Goal: Information Seeking & Learning: Learn about a topic

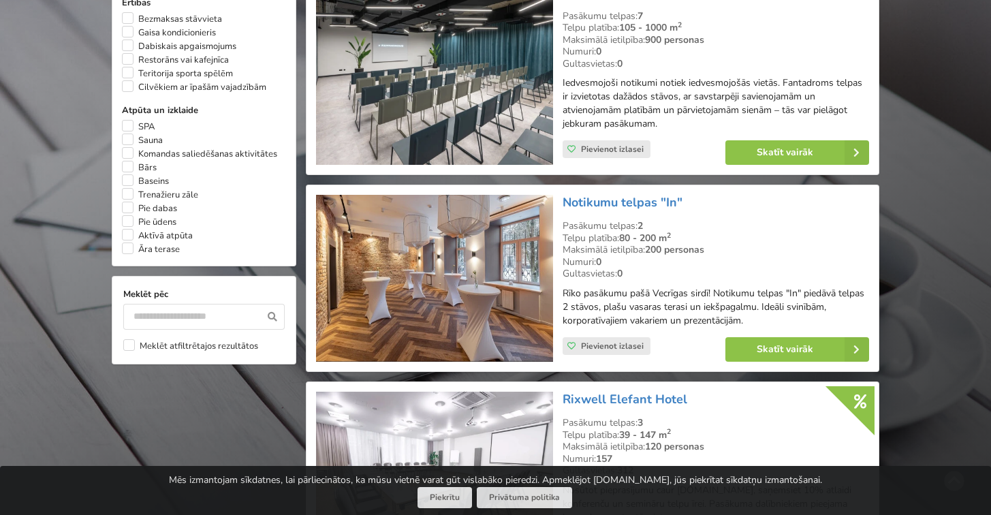
scroll to position [1049, 0]
click at [506, 221] on img at bounding box center [434, 277] width 236 height 167
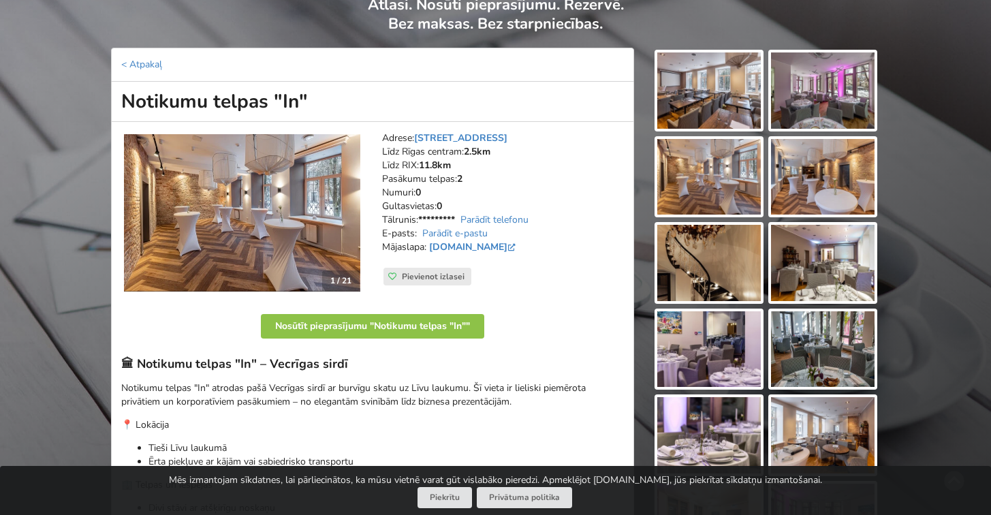
scroll to position [10, 0]
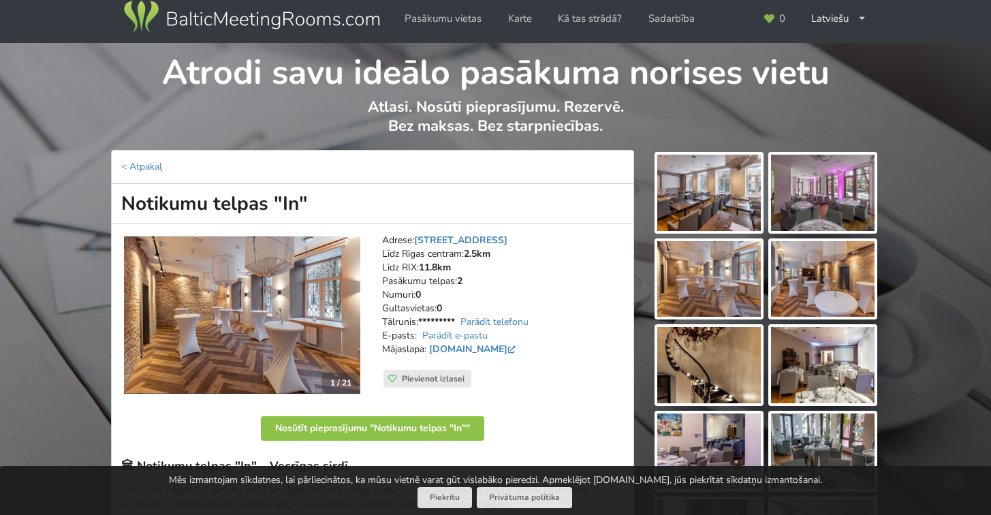
click at [697, 204] on img at bounding box center [709, 193] width 104 height 76
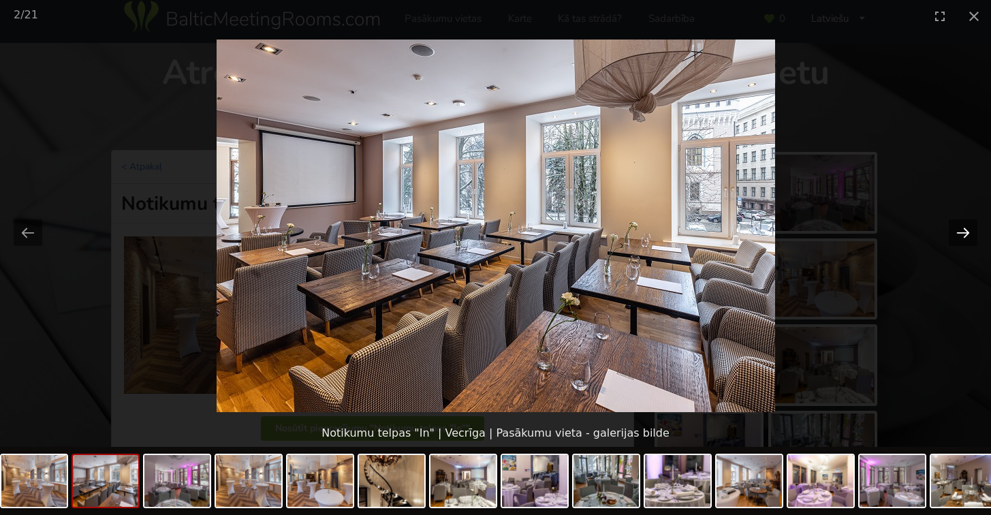
click at [965, 232] on button "Next slide" at bounding box center [963, 232] width 29 height 27
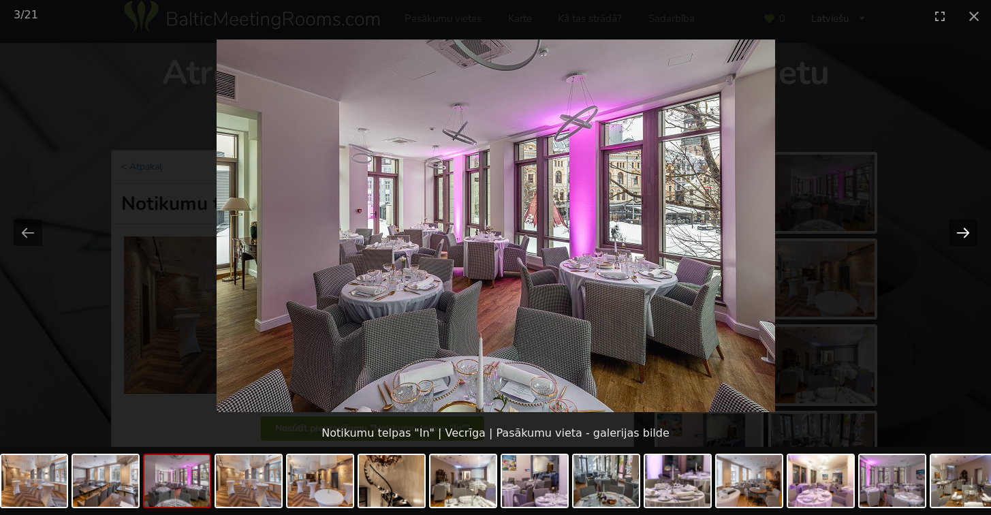
click at [965, 233] on button "Next slide" at bounding box center [963, 232] width 29 height 27
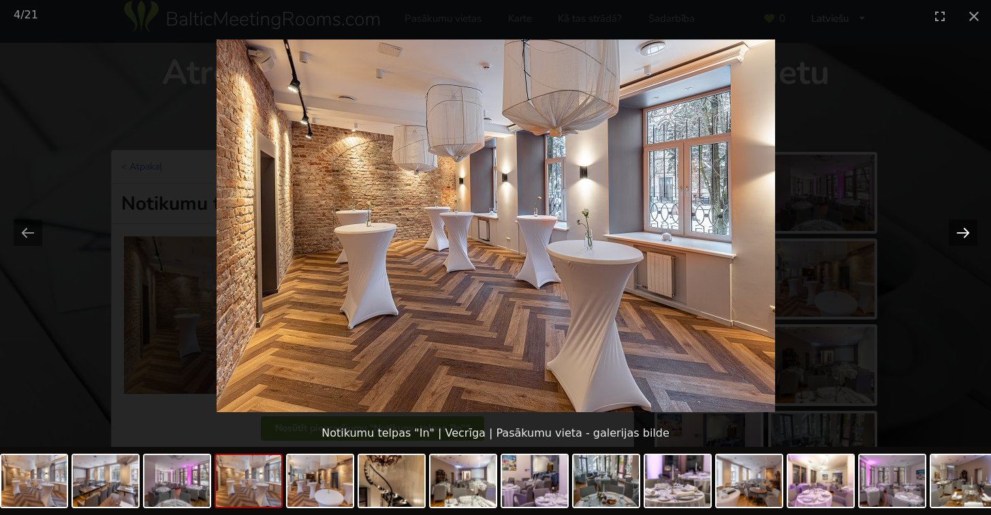
click at [965, 233] on button "Next slide" at bounding box center [963, 232] width 29 height 27
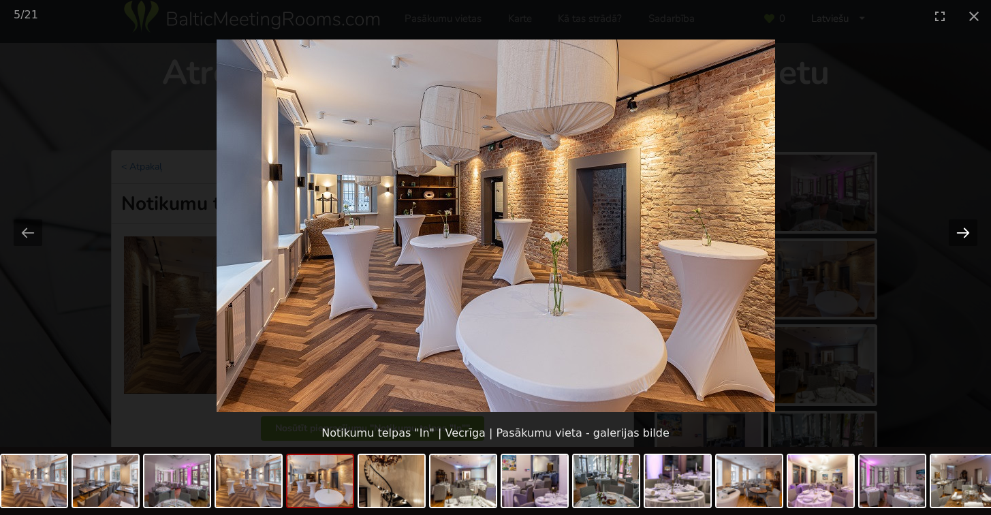
click at [965, 233] on button "Next slide" at bounding box center [963, 232] width 29 height 27
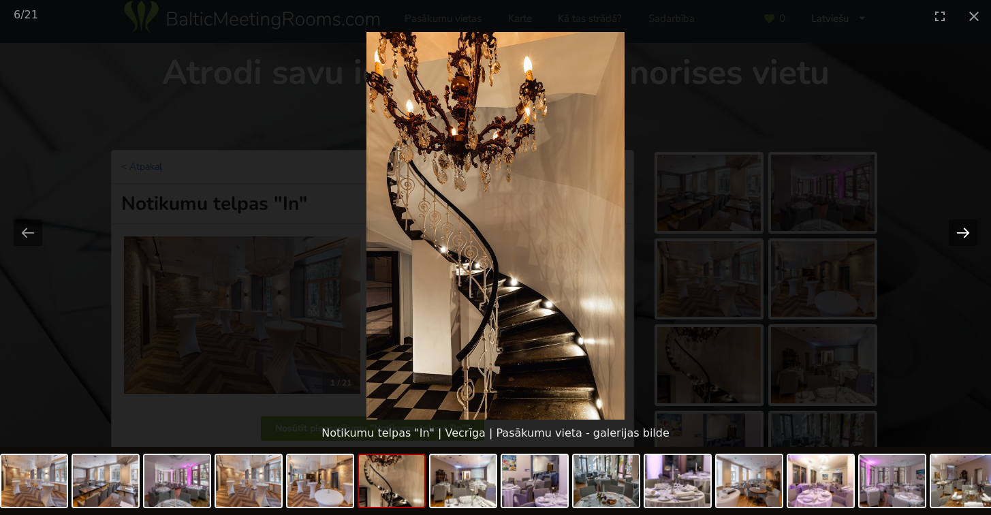
click at [965, 233] on button "Next slide" at bounding box center [963, 232] width 29 height 27
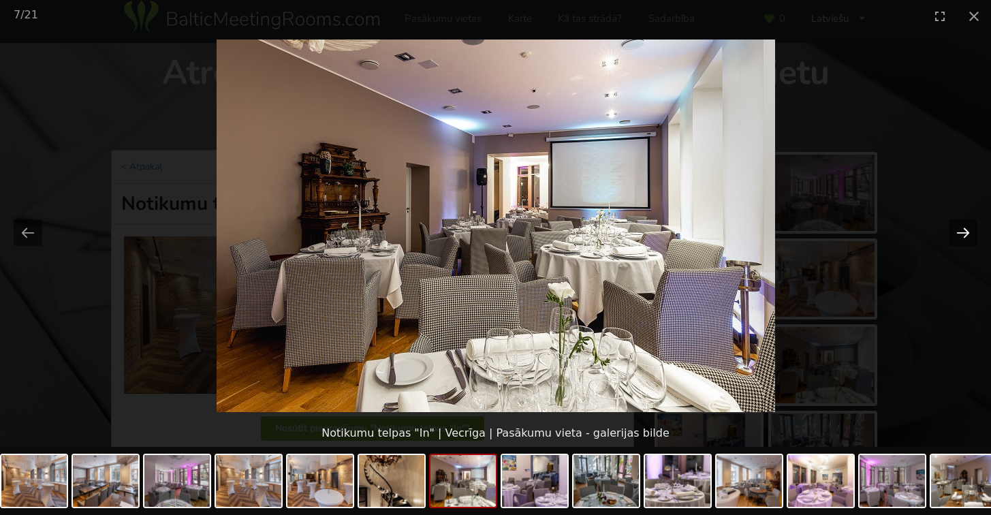
click at [965, 233] on button "Next slide" at bounding box center [963, 232] width 29 height 27
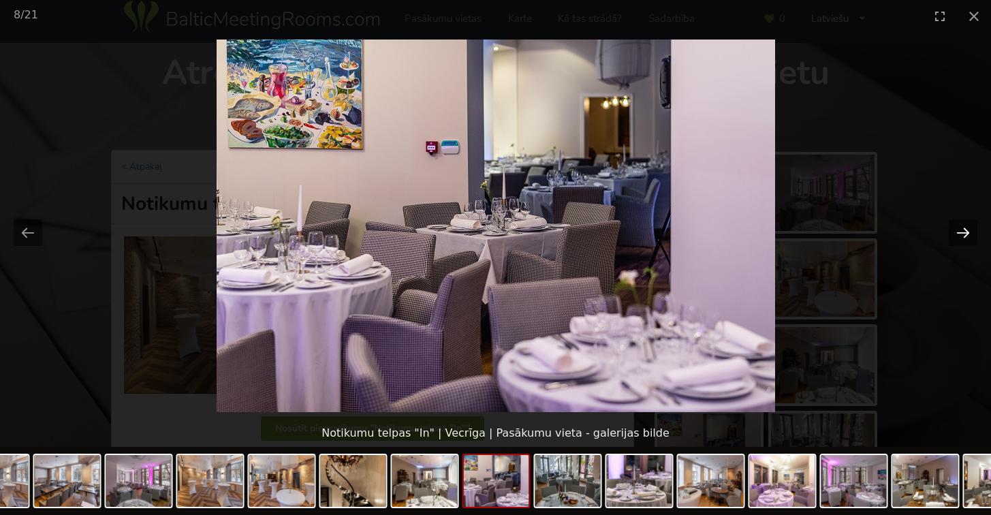
click at [965, 233] on button "Next slide" at bounding box center [963, 232] width 29 height 27
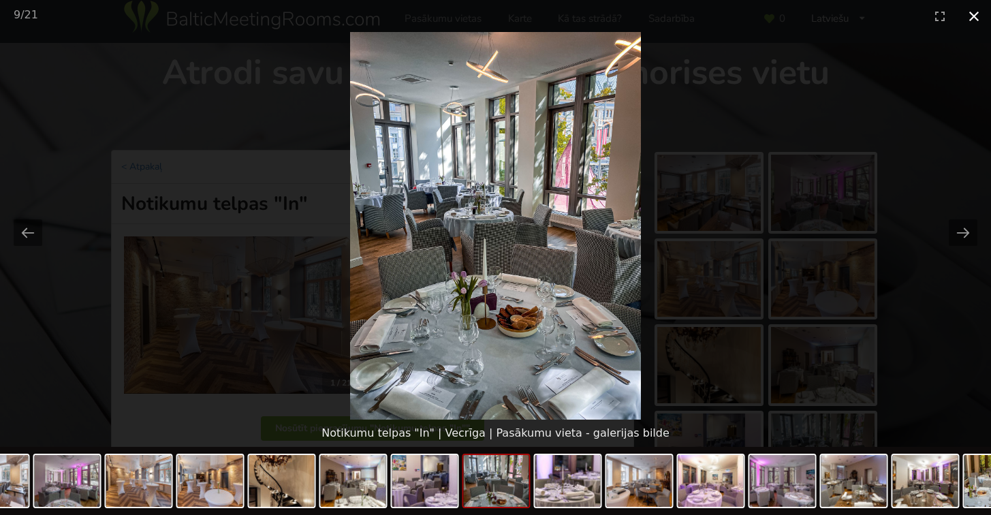
click at [975, 21] on button "Close gallery" at bounding box center [974, 16] width 34 height 32
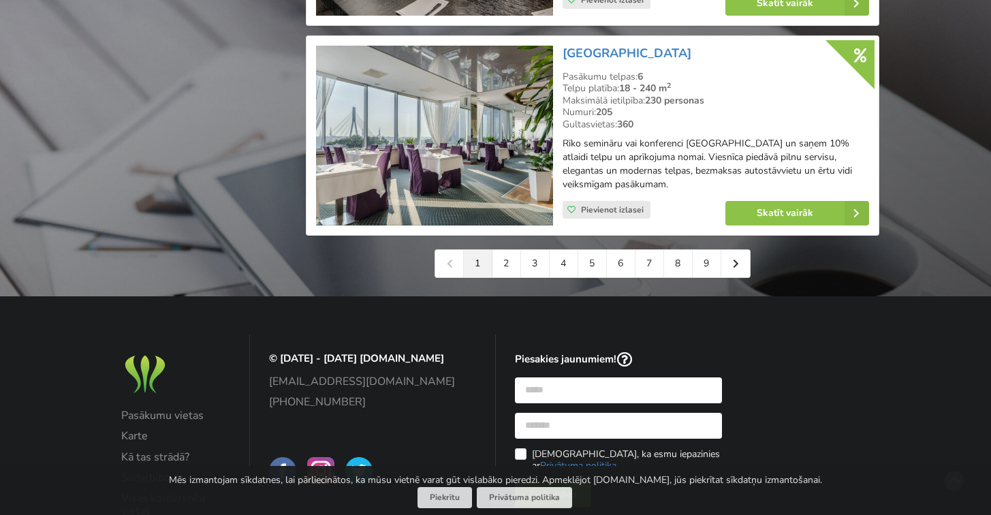
scroll to position [3205, 0]
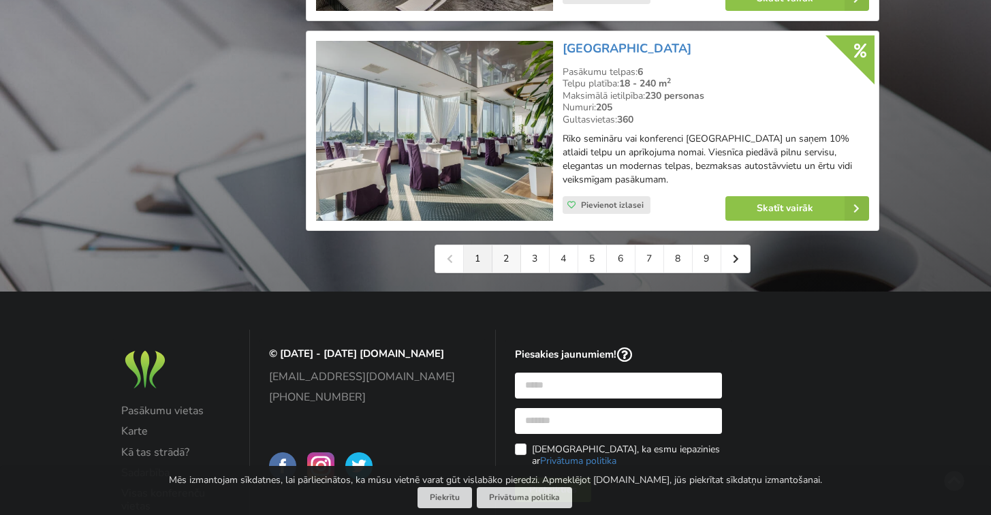
click at [505, 255] on link "2" at bounding box center [506, 258] width 29 height 27
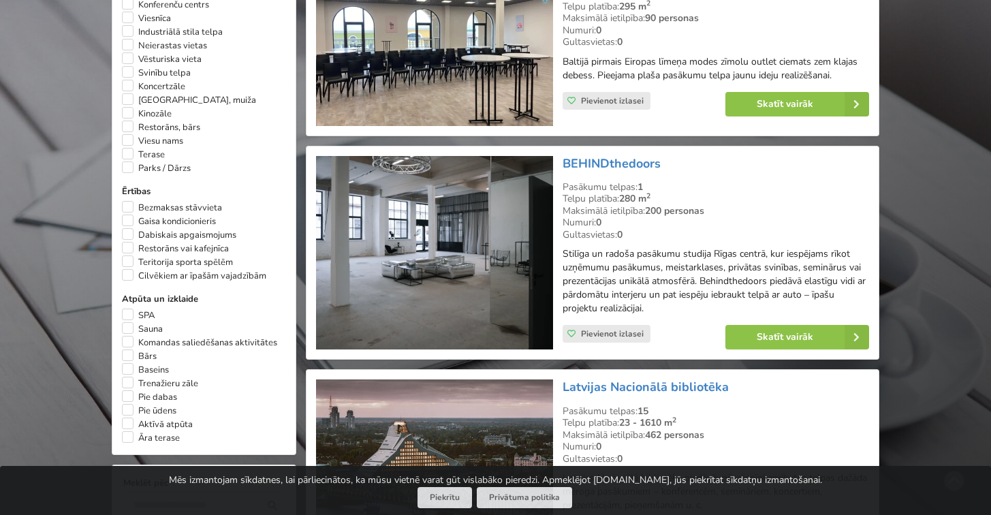
scroll to position [880, 0]
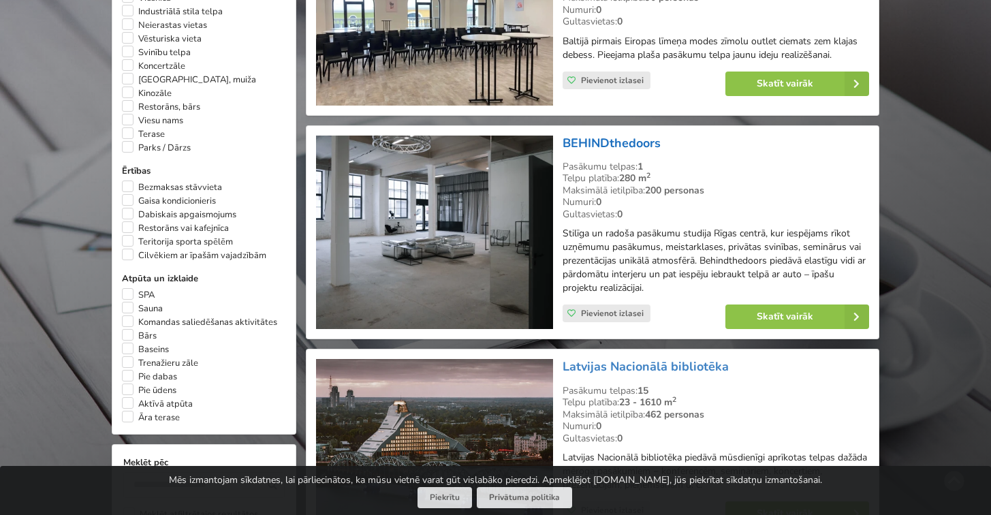
click at [627, 139] on link "BEHINDthedoors" at bounding box center [612, 143] width 98 height 16
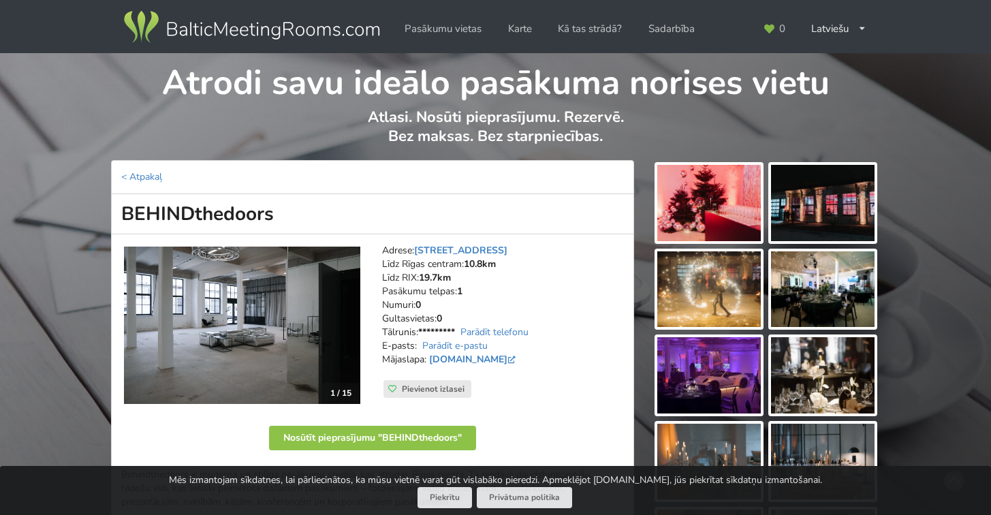
click at [715, 206] on img at bounding box center [709, 203] width 104 height 76
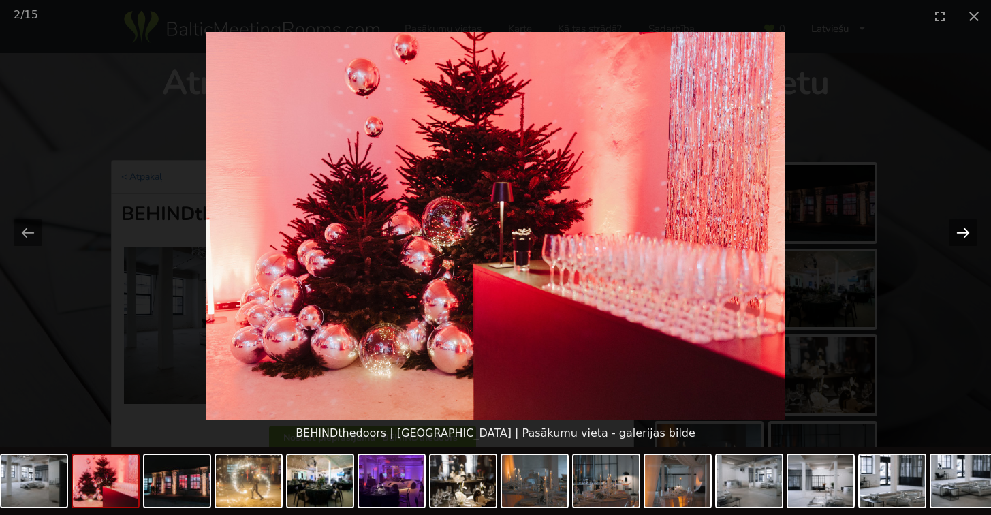
click at [962, 237] on button "Next slide" at bounding box center [963, 232] width 29 height 27
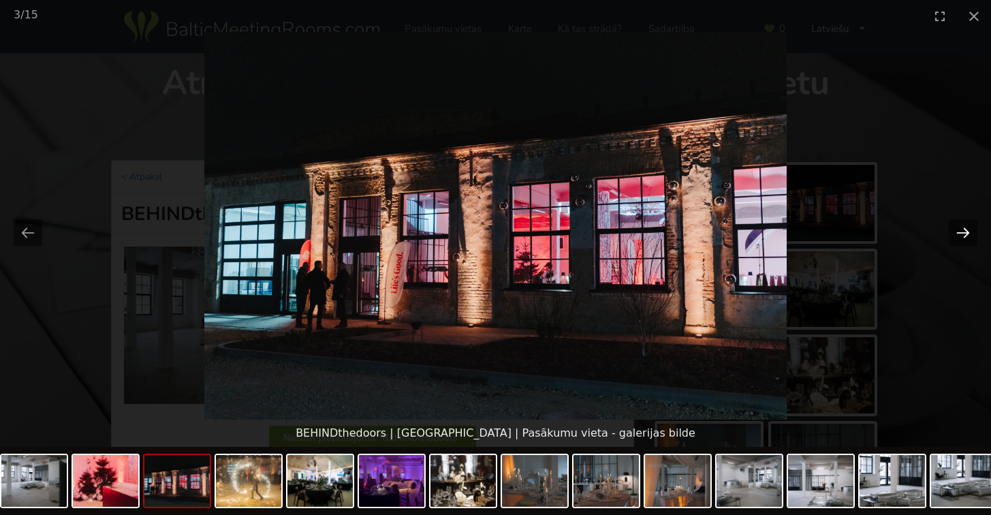
click at [962, 237] on button "Next slide" at bounding box center [963, 232] width 29 height 27
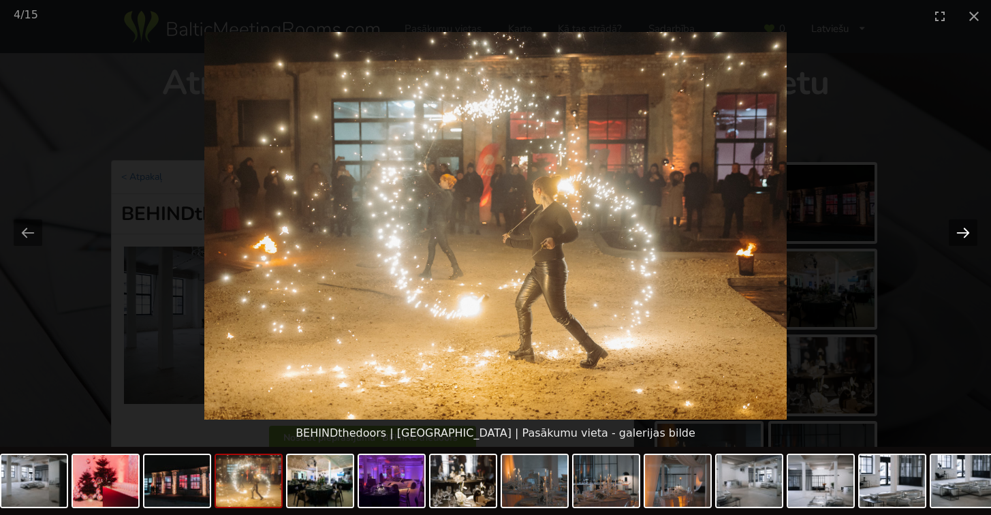
click at [962, 237] on button "Next slide" at bounding box center [963, 232] width 29 height 27
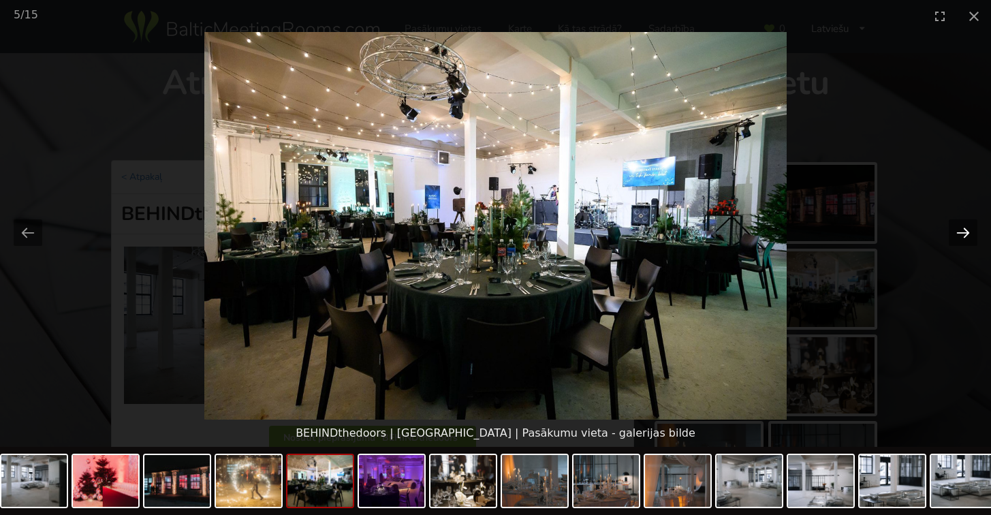
click at [962, 237] on button "Next slide" at bounding box center [963, 232] width 29 height 27
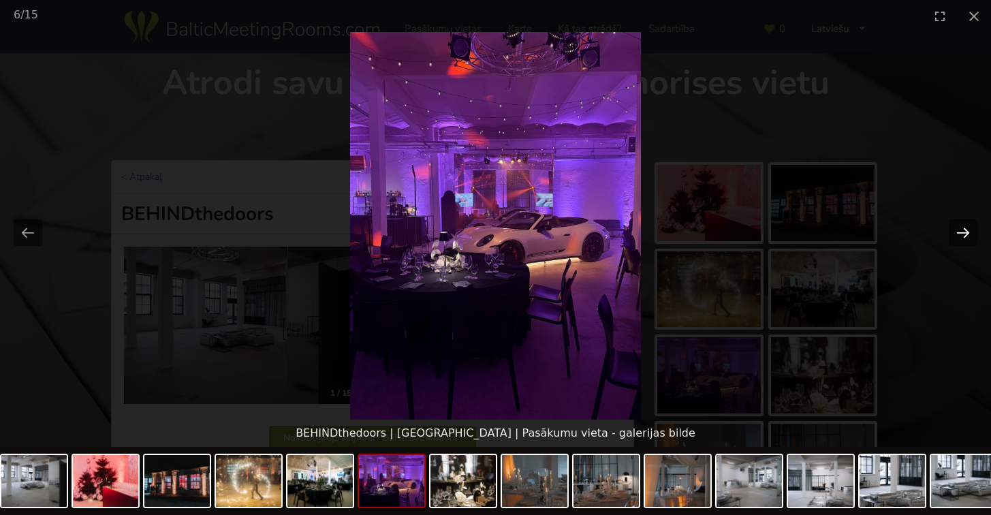
click at [962, 237] on button "Next slide" at bounding box center [963, 232] width 29 height 27
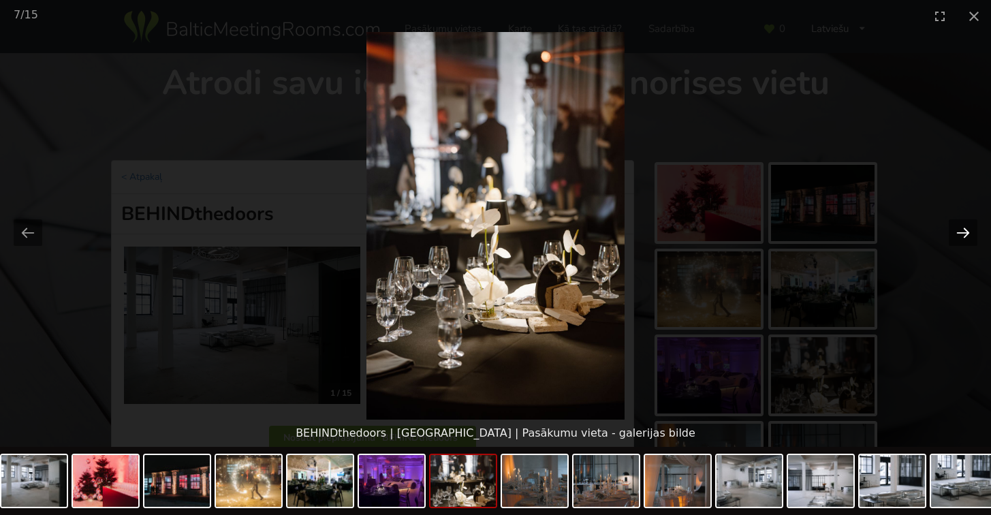
click at [962, 237] on button "Next slide" at bounding box center [963, 232] width 29 height 27
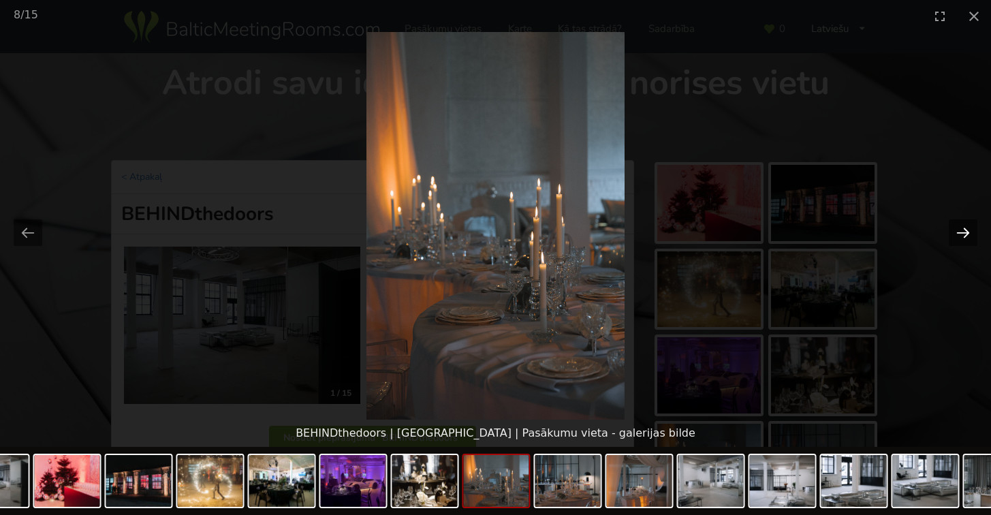
click at [962, 237] on button "Next slide" at bounding box center [963, 232] width 29 height 27
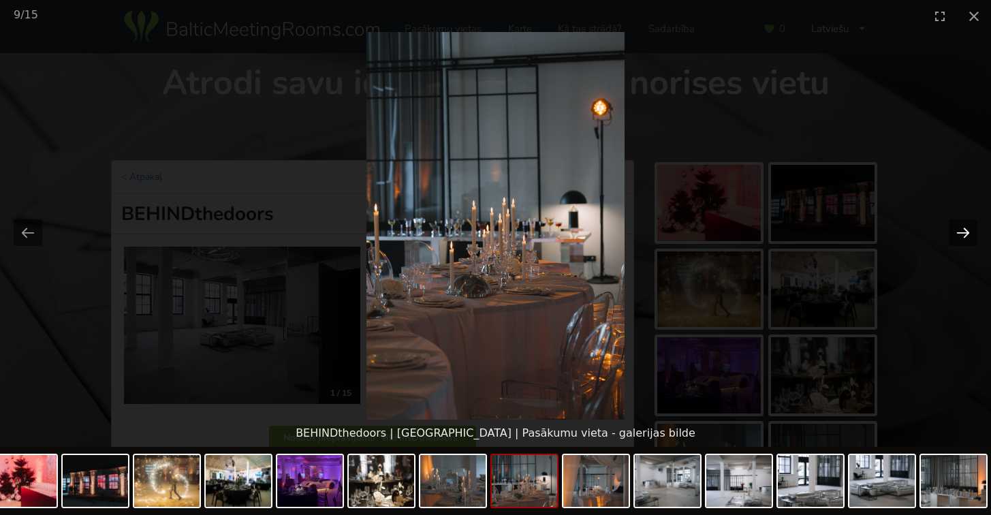
click at [962, 237] on button "Next slide" at bounding box center [963, 232] width 29 height 27
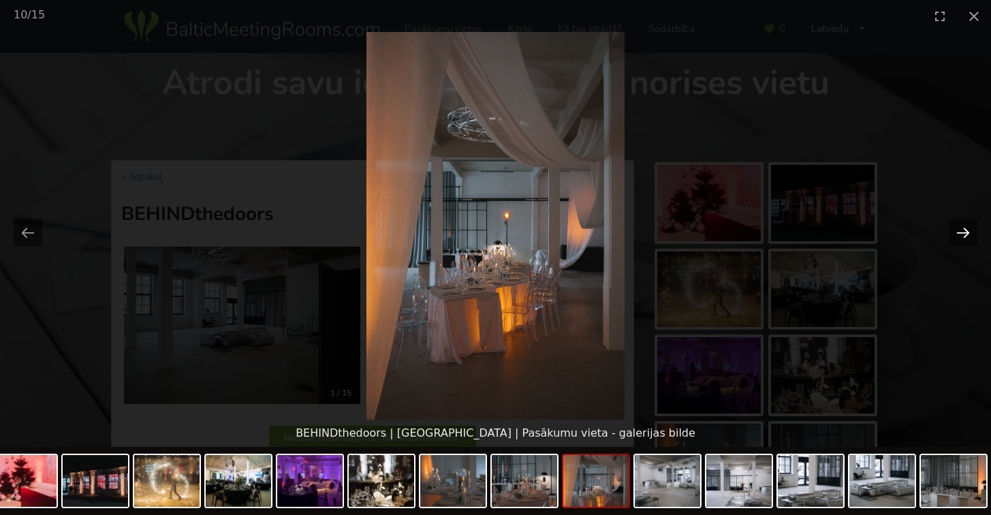
click at [962, 237] on button "Next slide" at bounding box center [963, 232] width 29 height 27
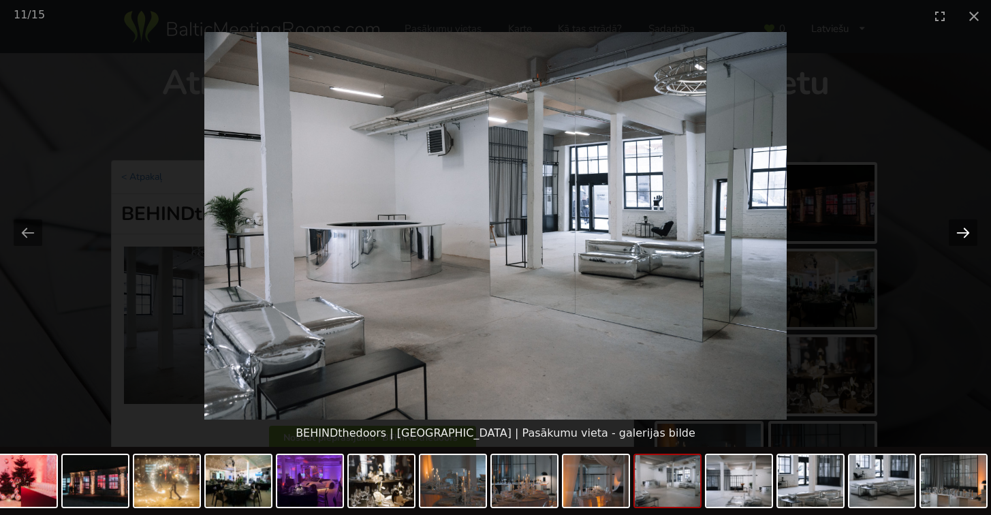
click at [962, 237] on button "Next slide" at bounding box center [963, 232] width 29 height 27
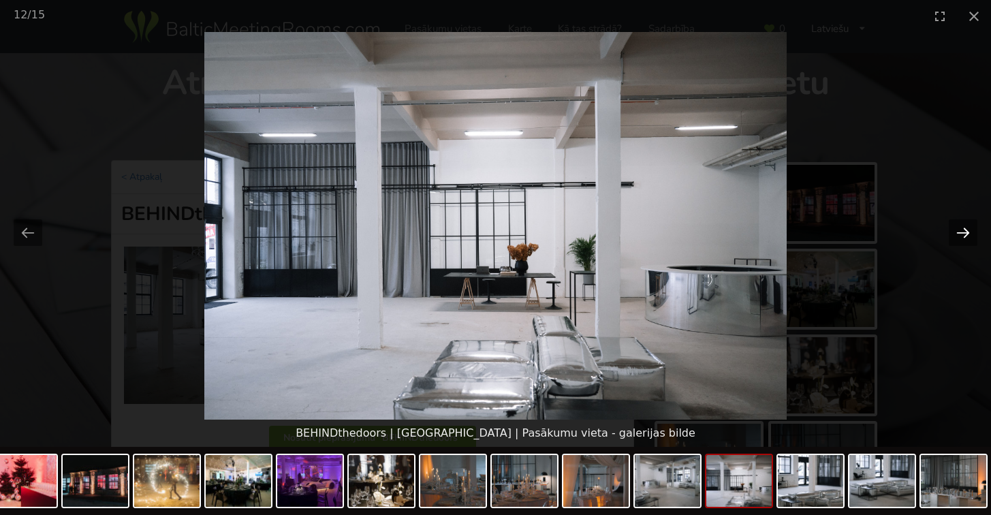
click at [962, 237] on button "Next slide" at bounding box center [963, 232] width 29 height 27
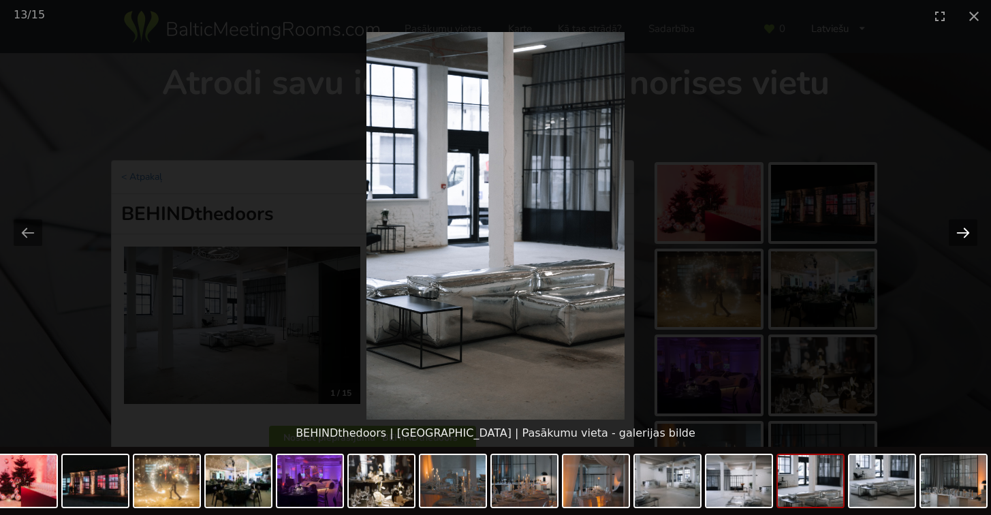
click at [962, 237] on button "Next slide" at bounding box center [963, 232] width 29 height 27
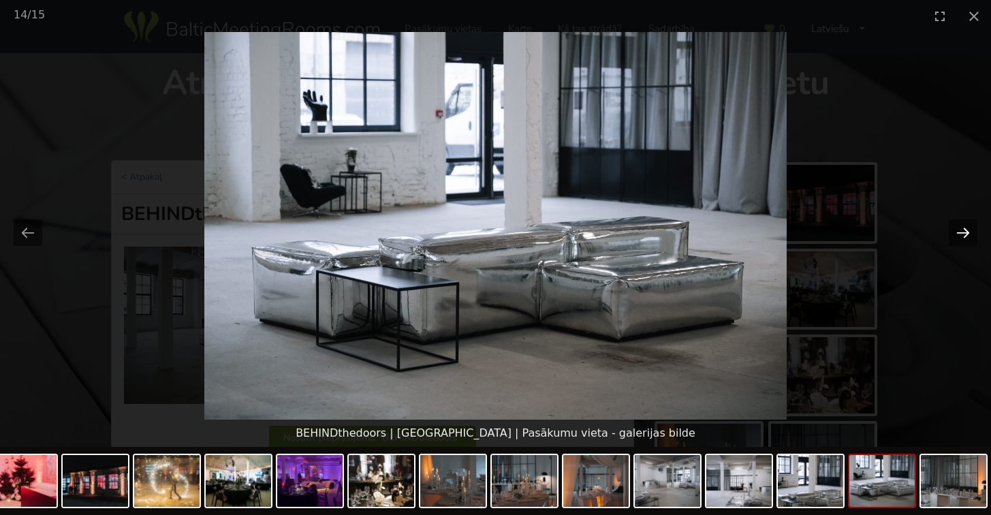
click at [962, 237] on button "Next slide" at bounding box center [963, 232] width 29 height 27
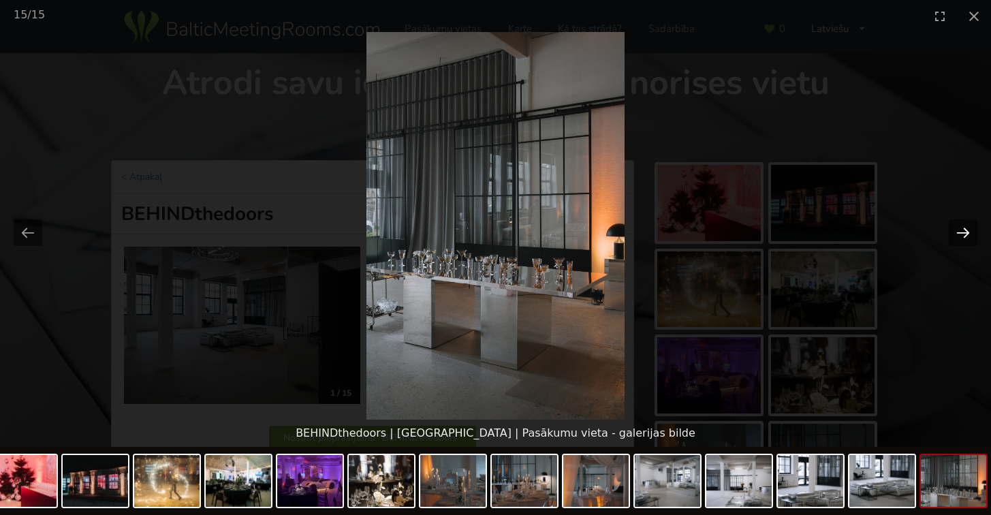
click at [962, 237] on button "Next slide" at bounding box center [963, 232] width 29 height 27
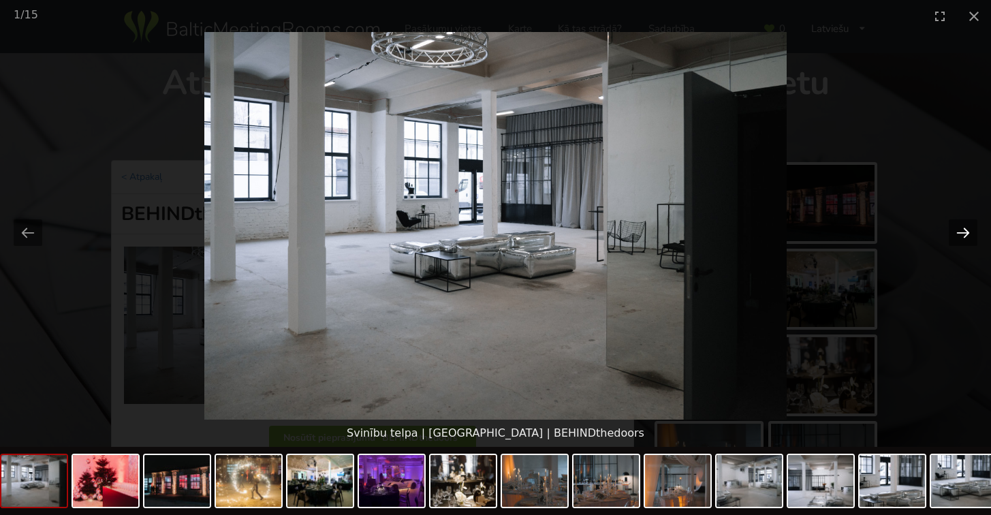
click at [962, 237] on button "Next slide" at bounding box center [963, 232] width 29 height 27
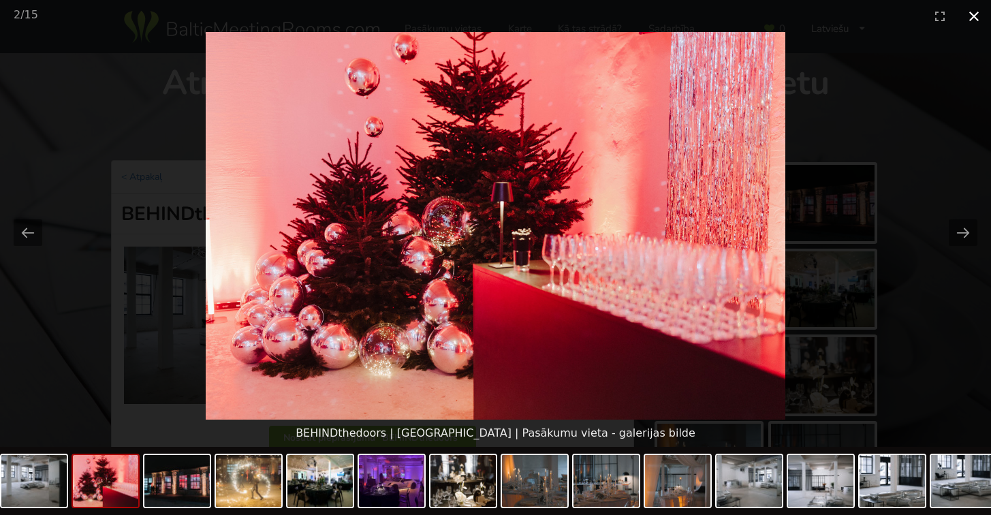
click at [971, 15] on button "Close gallery" at bounding box center [974, 16] width 34 height 32
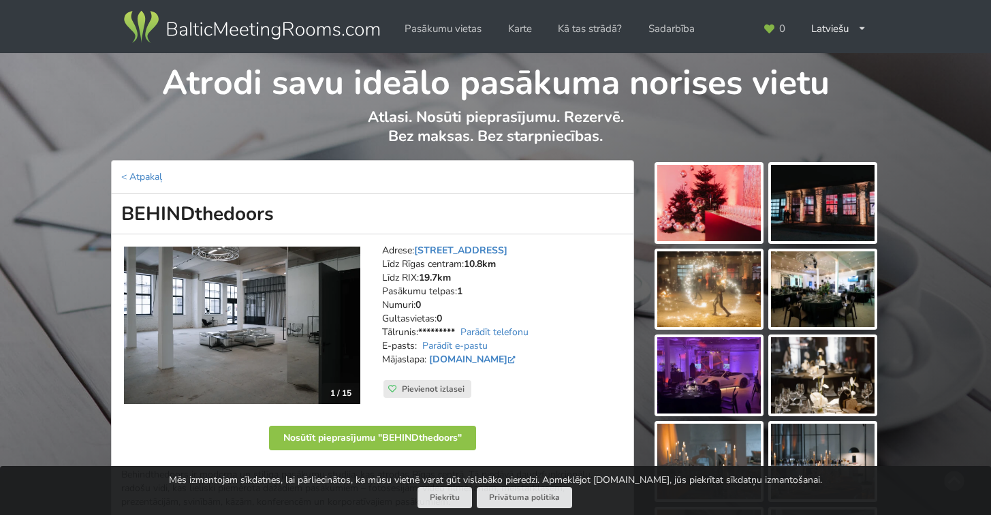
click at [31, 92] on div "Atrodi savu ideālo pasākuma norises vietu Atlasi. Nosūti pieprasījumu. Rezervē.…" at bounding box center [495, 106] width 991 height 107
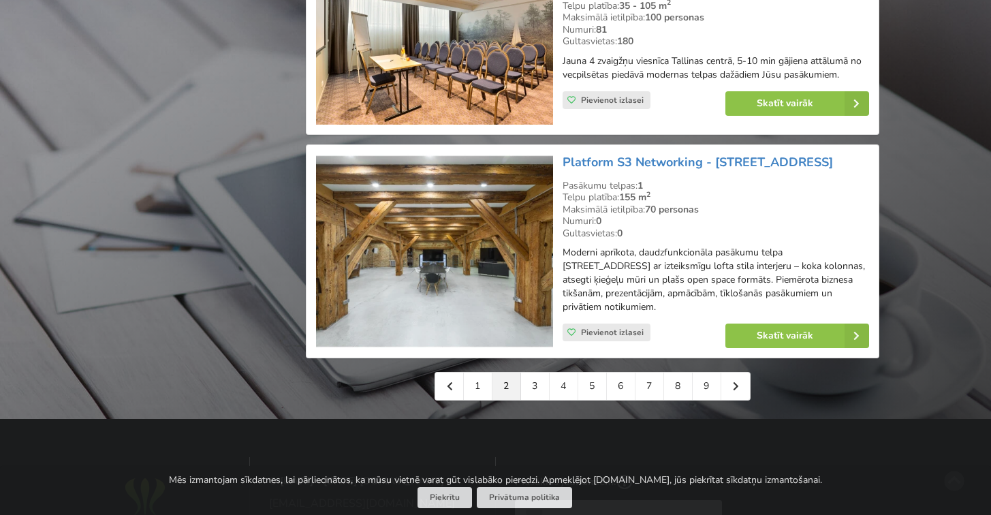
scroll to position [3120, 0]
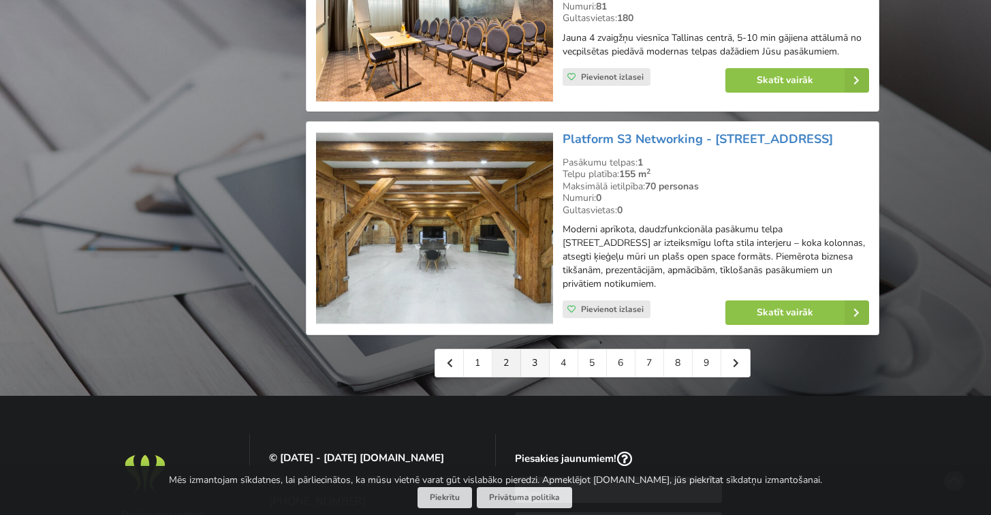
click at [535, 349] on link "3" at bounding box center [535, 362] width 29 height 27
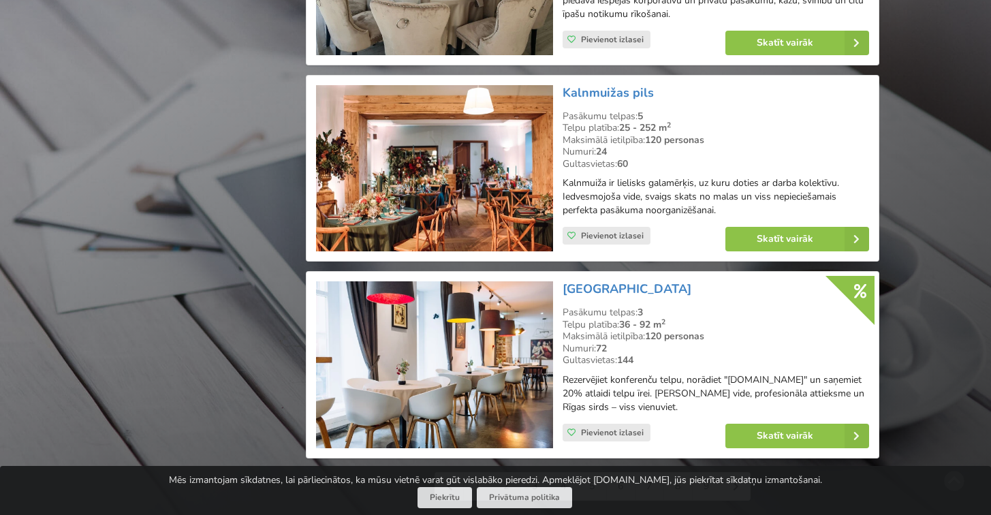
scroll to position [2974, 0]
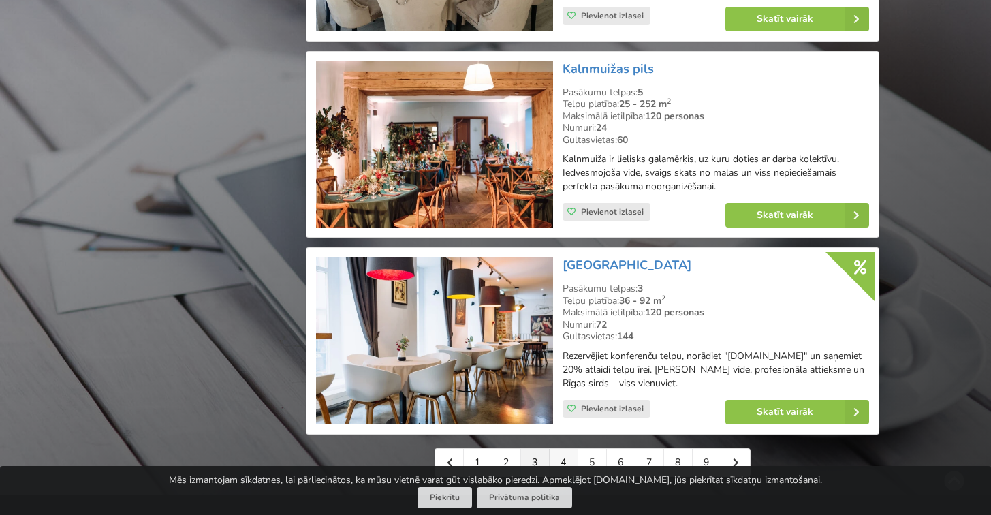
click at [565, 449] on link "4" at bounding box center [564, 462] width 29 height 27
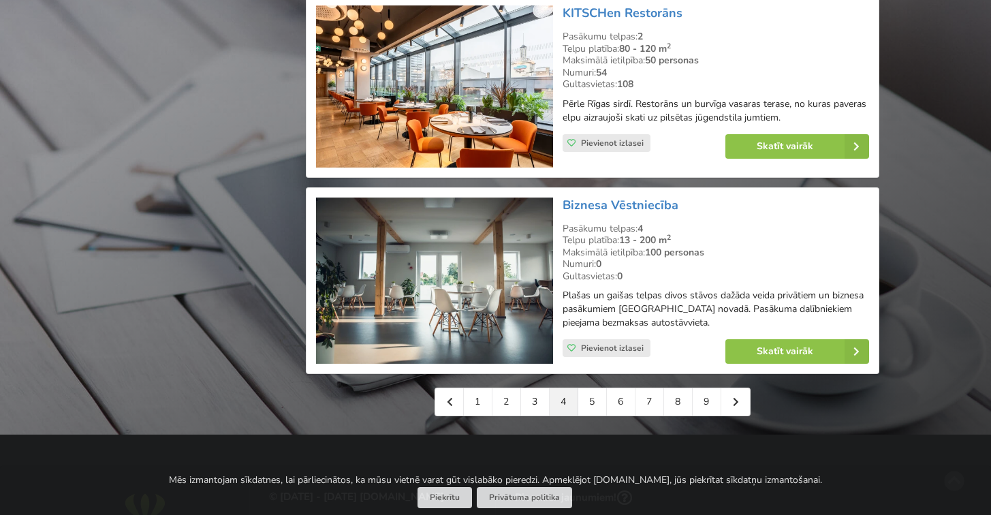
scroll to position [2998, 0]
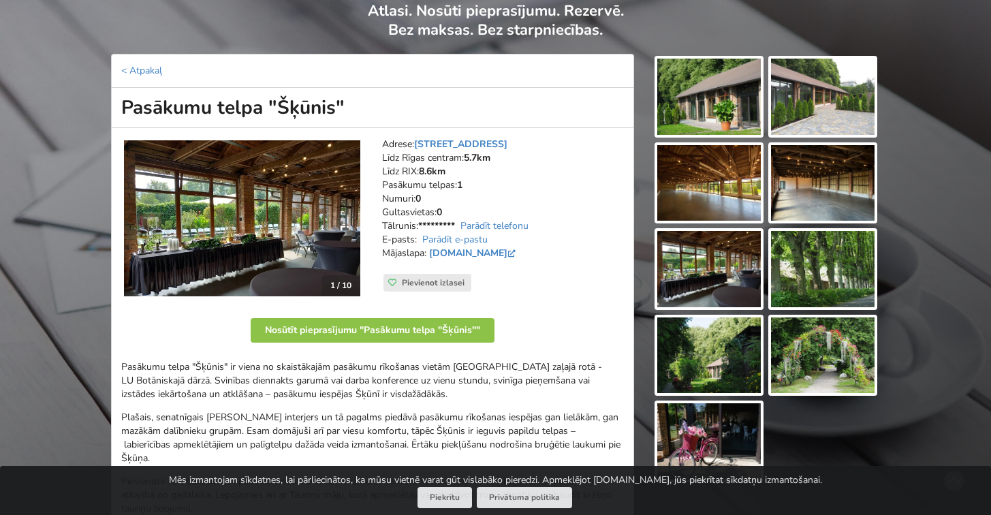
scroll to position [131, 0]
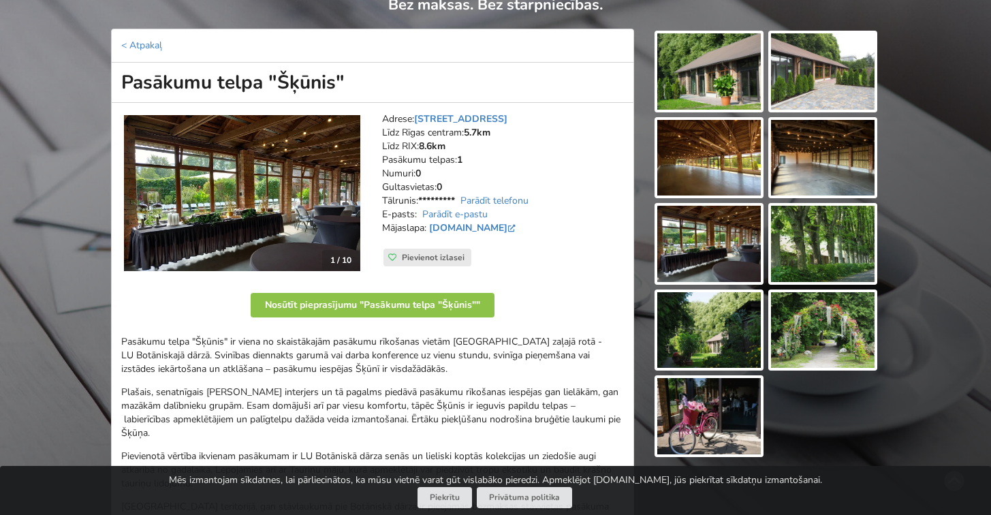
click at [302, 221] on img at bounding box center [242, 193] width 236 height 156
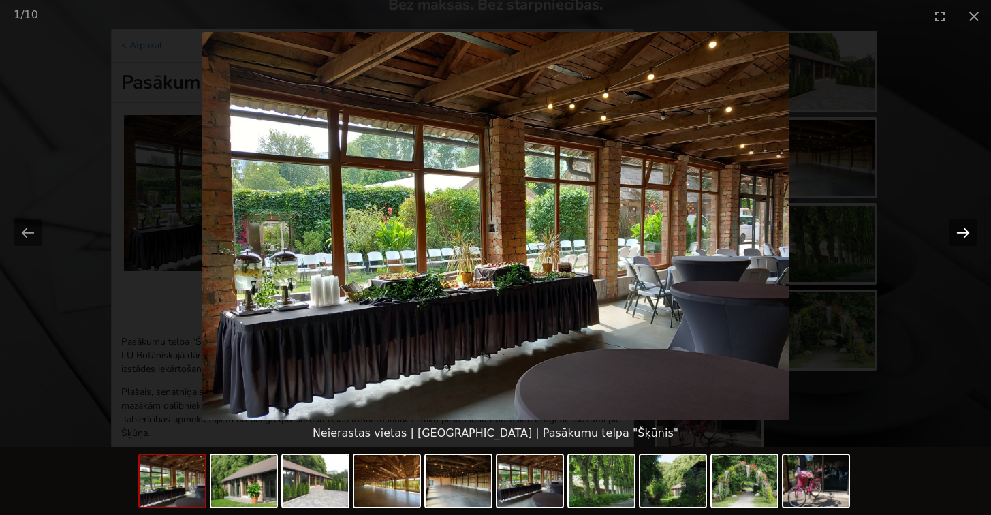
click at [965, 232] on button "Next slide" at bounding box center [963, 232] width 29 height 27
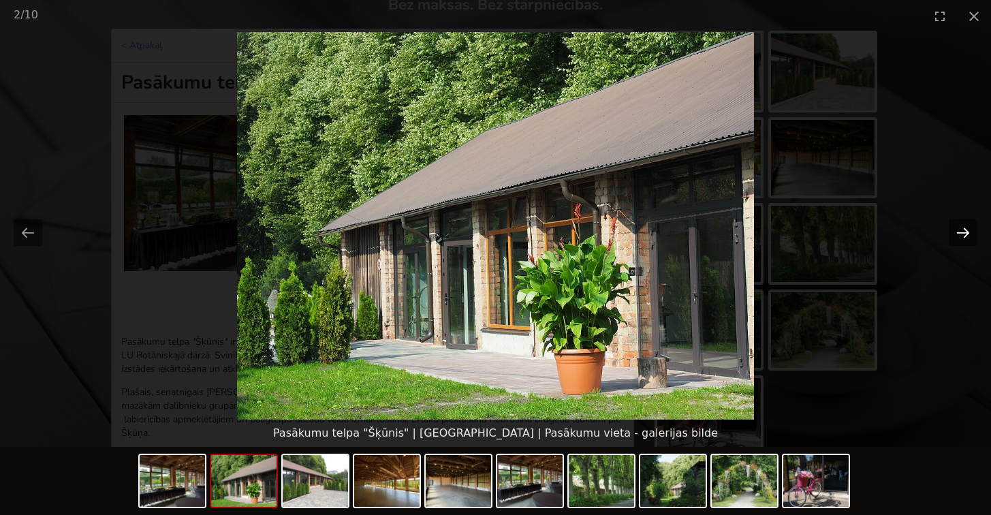
click at [965, 232] on button "Next slide" at bounding box center [963, 232] width 29 height 27
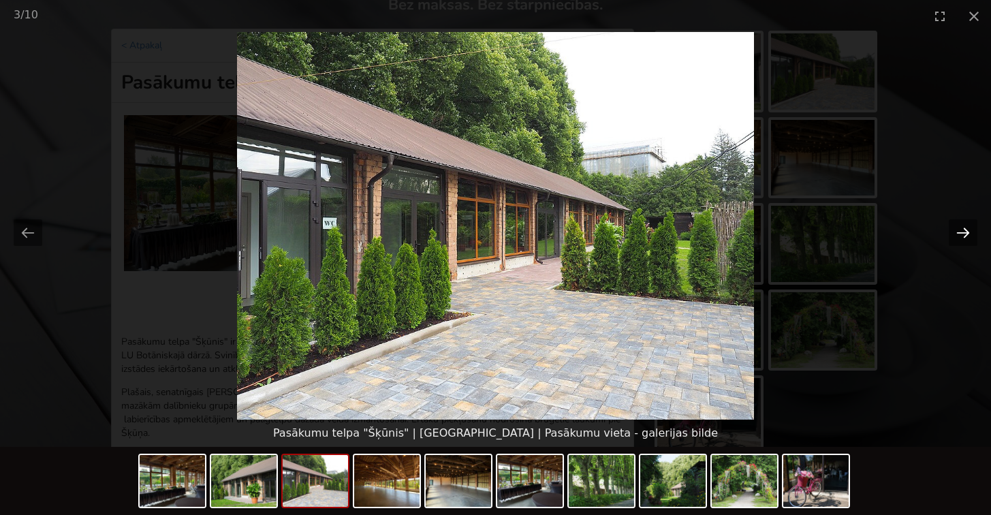
click at [965, 232] on button "Next slide" at bounding box center [963, 232] width 29 height 27
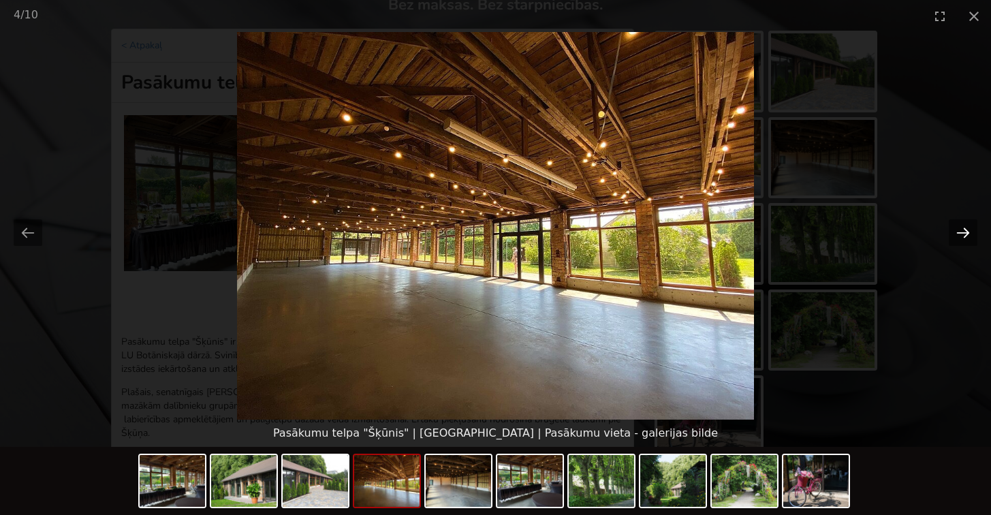
click at [965, 232] on button "Next slide" at bounding box center [963, 232] width 29 height 27
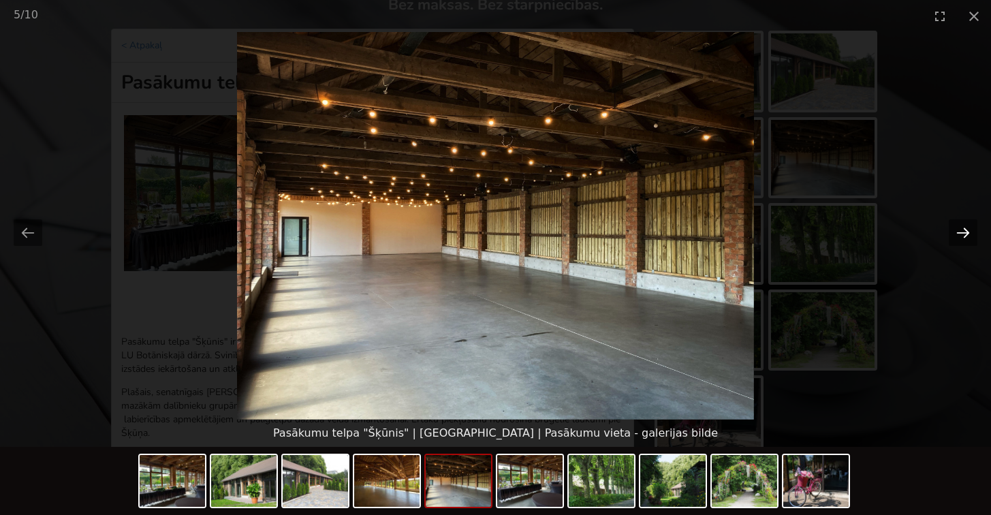
click at [965, 232] on button "Next slide" at bounding box center [963, 232] width 29 height 27
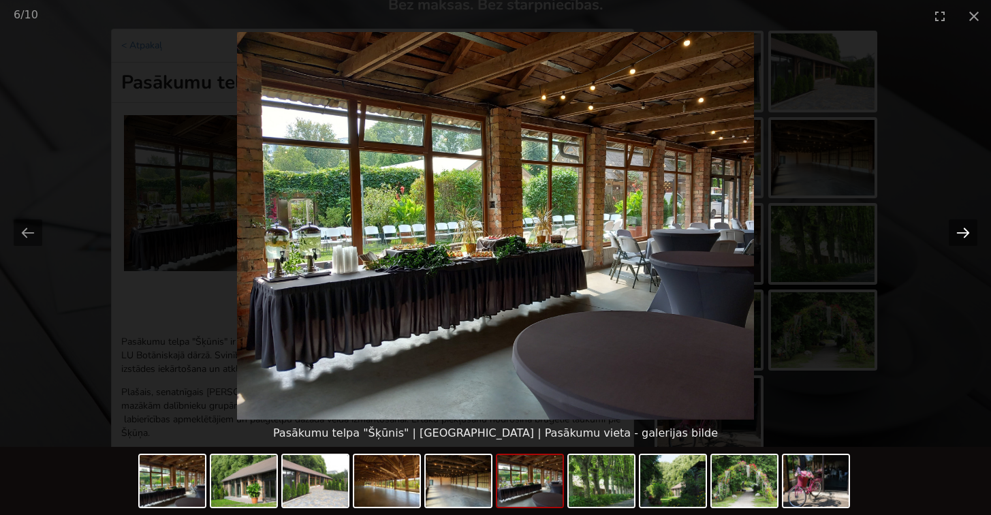
click at [965, 232] on button "Next slide" at bounding box center [963, 232] width 29 height 27
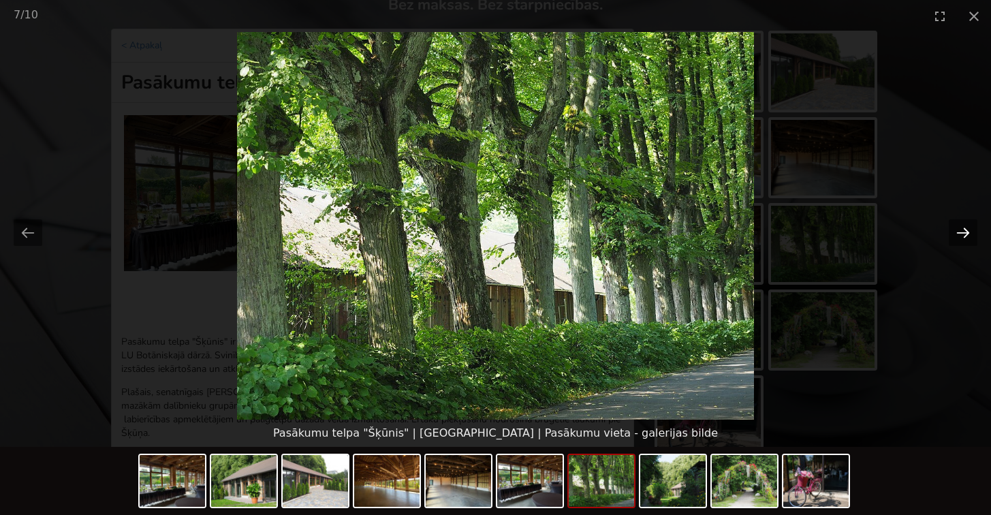
click at [965, 232] on button "Next slide" at bounding box center [963, 232] width 29 height 27
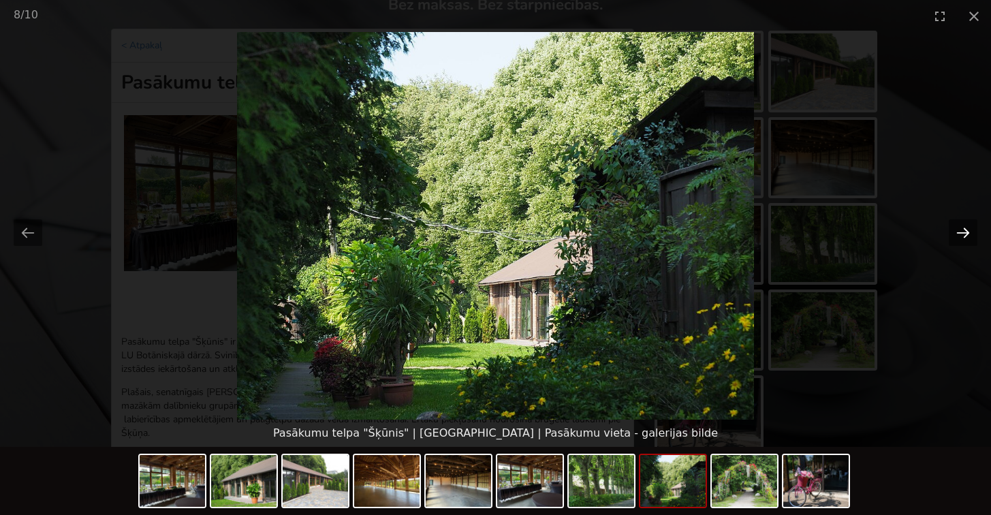
click at [965, 232] on button "Next slide" at bounding box center [963, 232] width 29 height 27
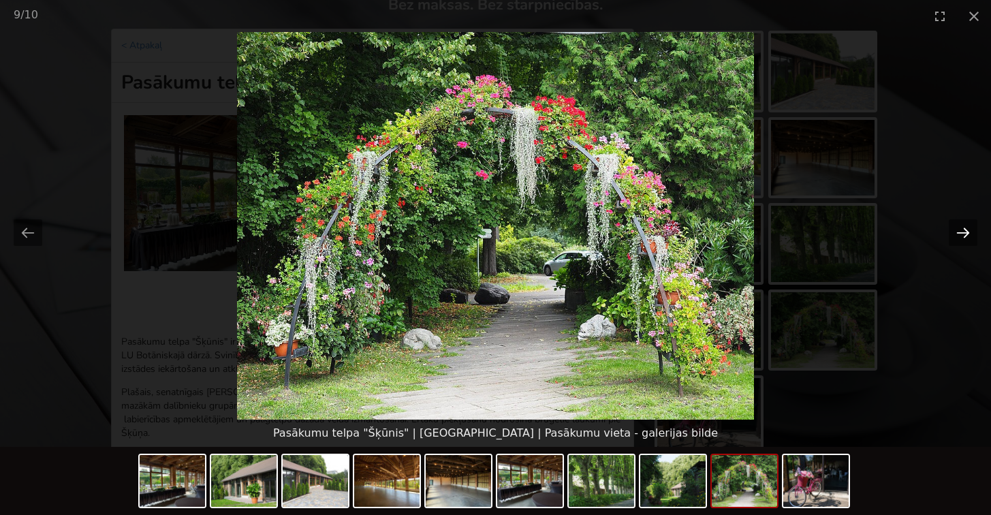
click at [965, 232] on button "Next slide" at bounding box center [963, 232] width 29 height 27
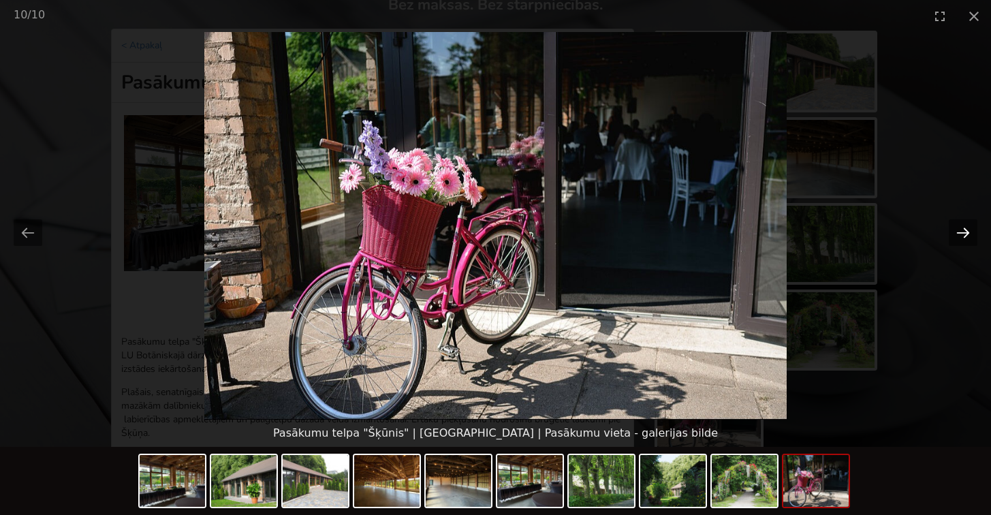
click at [965, 232] on button "Next slide" at bounding box center [963, 232] width 29 height 27
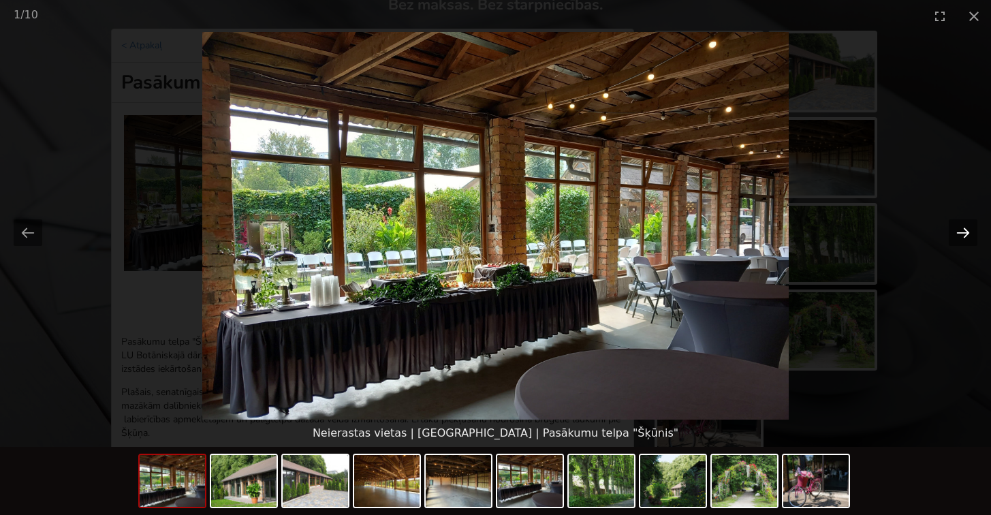
click at [965, 232] on button "Next slide" at bounding box center [963, 232] width 29 height 27
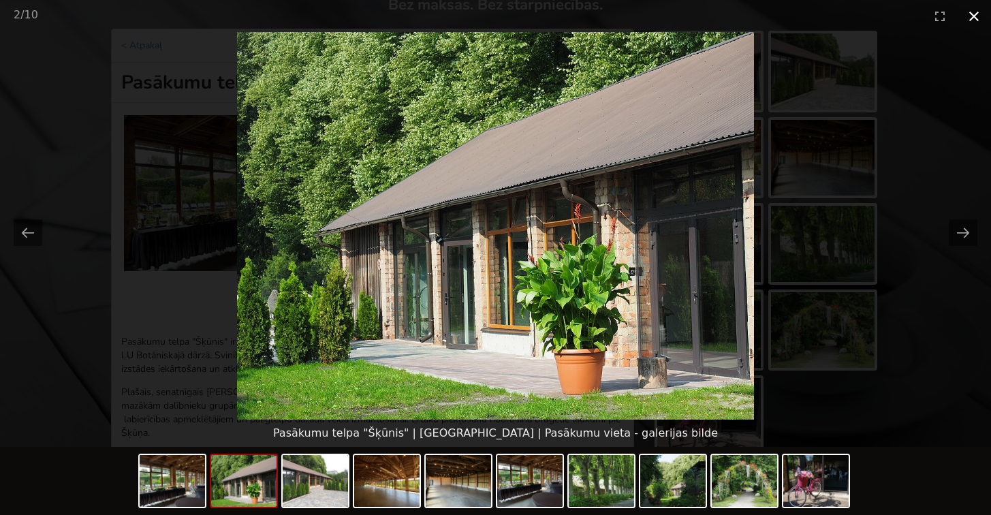
click at [973, 19] on button "Close gallery" at bounding box center [974, 16] width 34 height 32
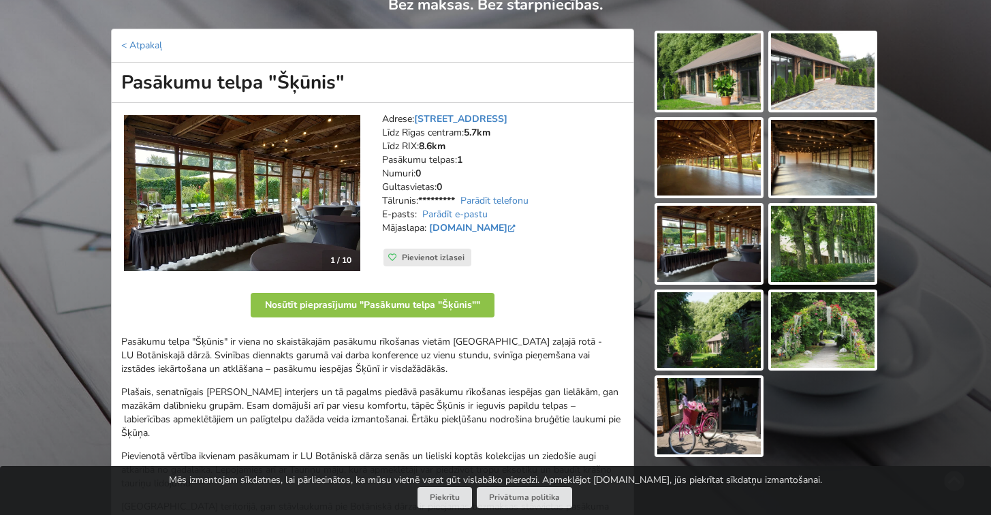
click at [25, 269] on div "Atrodi savu ideālo pasākuma norises vietu Atlasi. Nosūti pieprasījumu. Rezervē.…" at bounding box center [495, 406] width 991 height 968
